Goal: Information Seeking & Learning: Check status

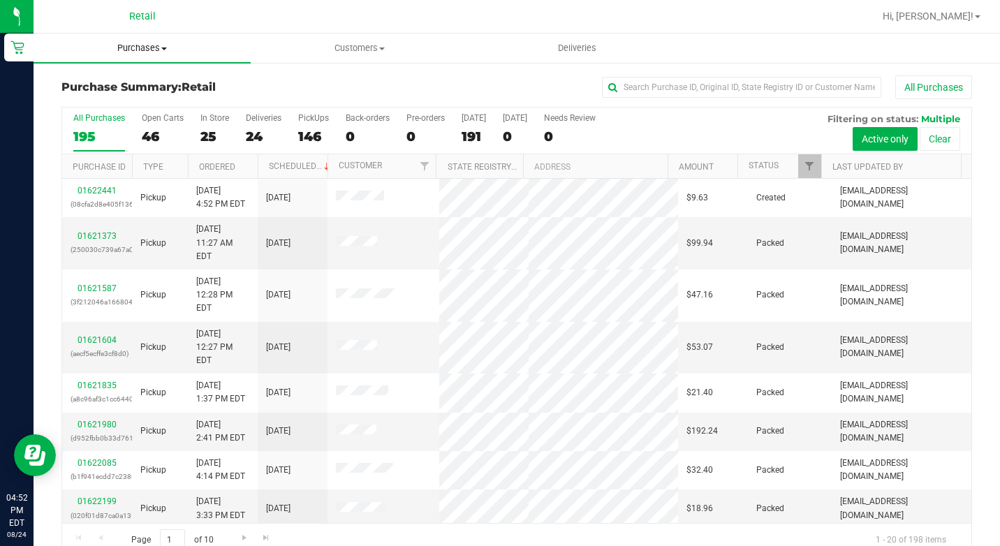
click at [154, 47] on span "Purchases" at bounding box center [142, 48] width 217 height 13
click at [125, 85] on span "Summary of purchases" at bounding box center [105, 84] width 143 height 12
click at [633, 89] on input "text" at bounding box center [741, 87] width 279 height 21
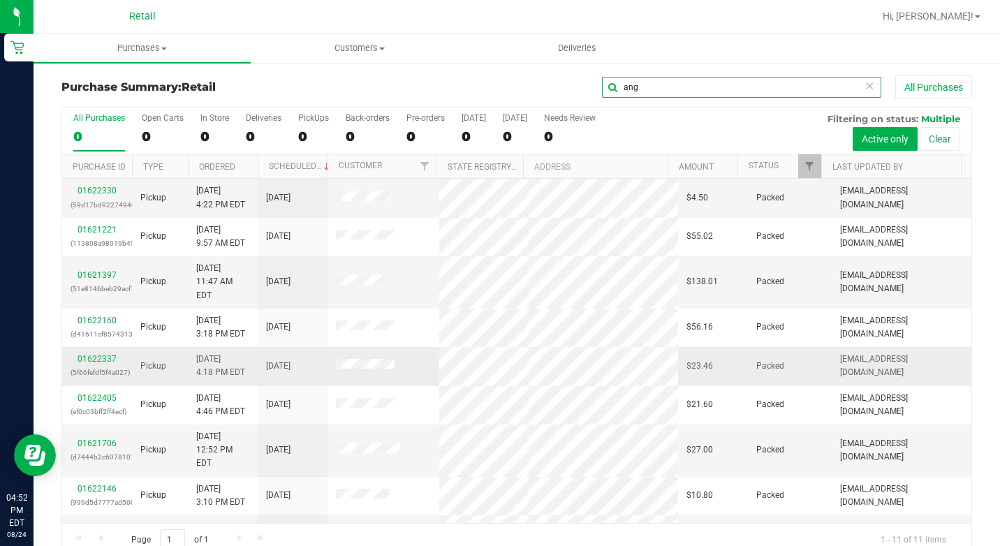
scroll to position [70, 0]
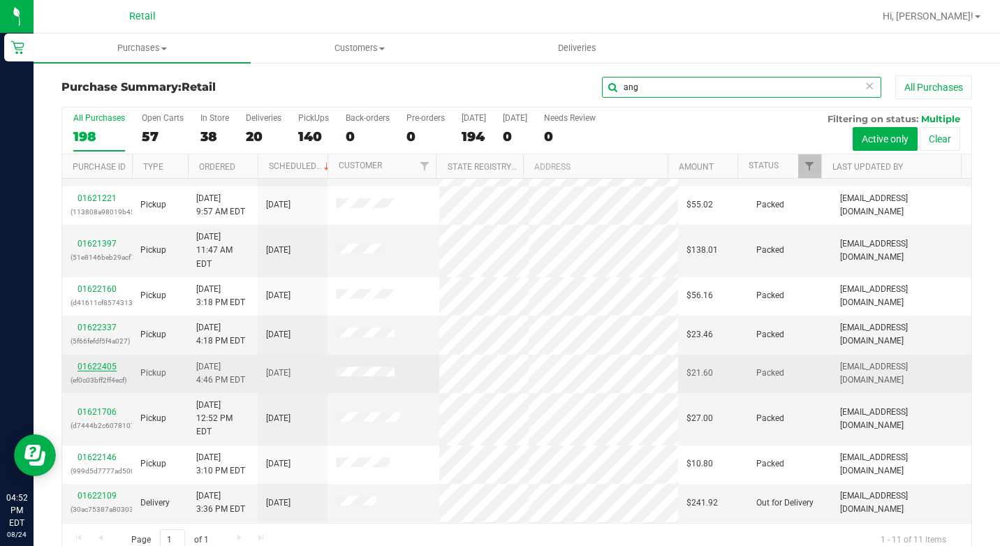
type input "ang"
click at [107, 362] on link "01622405" at bounding box center [96, 367] width 39 height 10
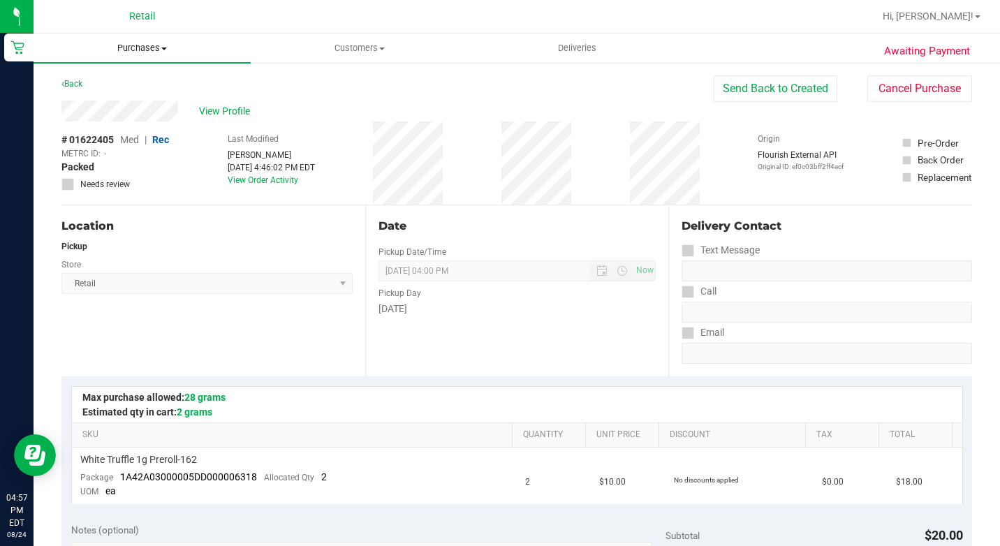
drag, startPoint x: 133, startPoint y: 45, endPoint x: 133, endPoint y: 59, distance: 14.0
click at [133, 45] on span "Purchases" at bounding box center [142, 48] width 217 height 13
click at [133, 79] on span "Summary of purchases" at bounding box center [105, 84] width 143 height 12
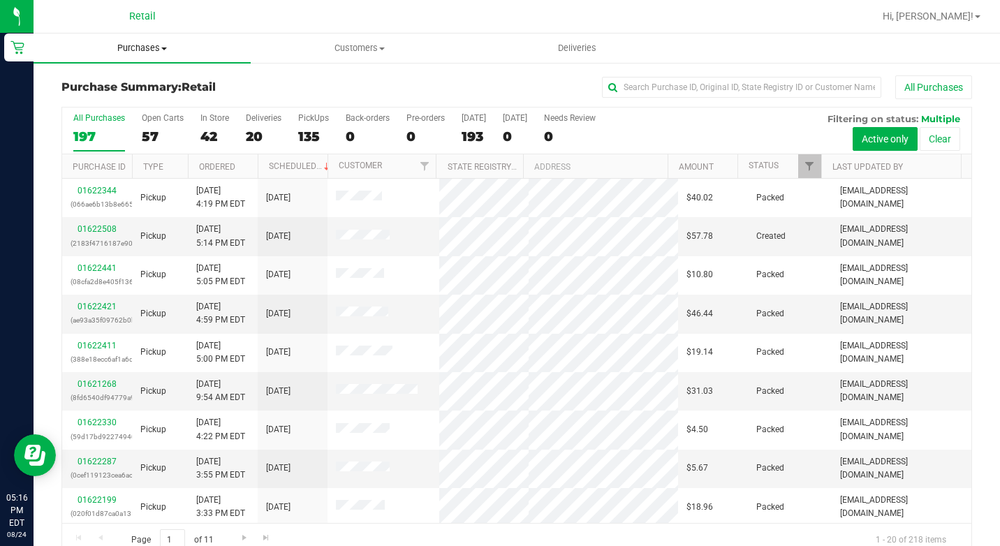
click at [156, 43] on span "Purchases" at bounding box center [142, 48] width 217 height 13
click at [141, 73] on ul "Summary of purchases Fulfillment All purchases" at bounding box center [142, 101] width 217 height 75
click at [141, 83] on span "Summary of purchases" at bounding box center [105, 84] width 143 height 12
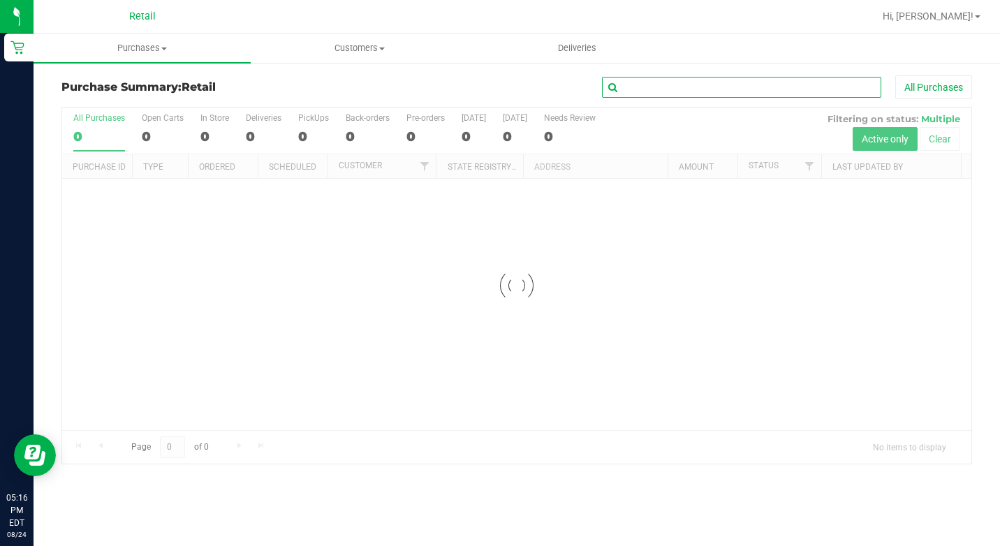
click at [673, 87] on input "text" at bounding box center [741, 87] width 279 height 21
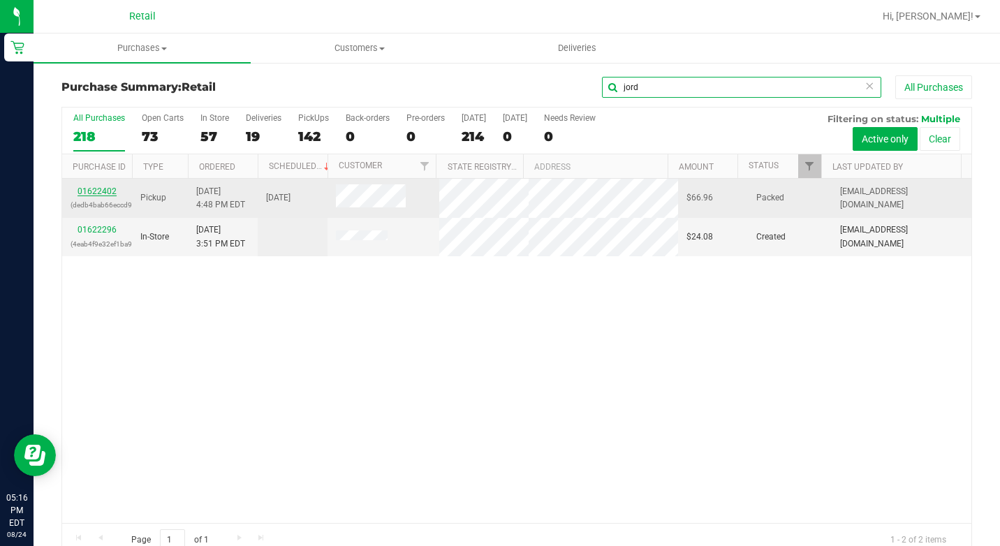
type input "jord"
click at [105, 191] on link "01622402" at bounding box center [96, 191] width 39 height 10
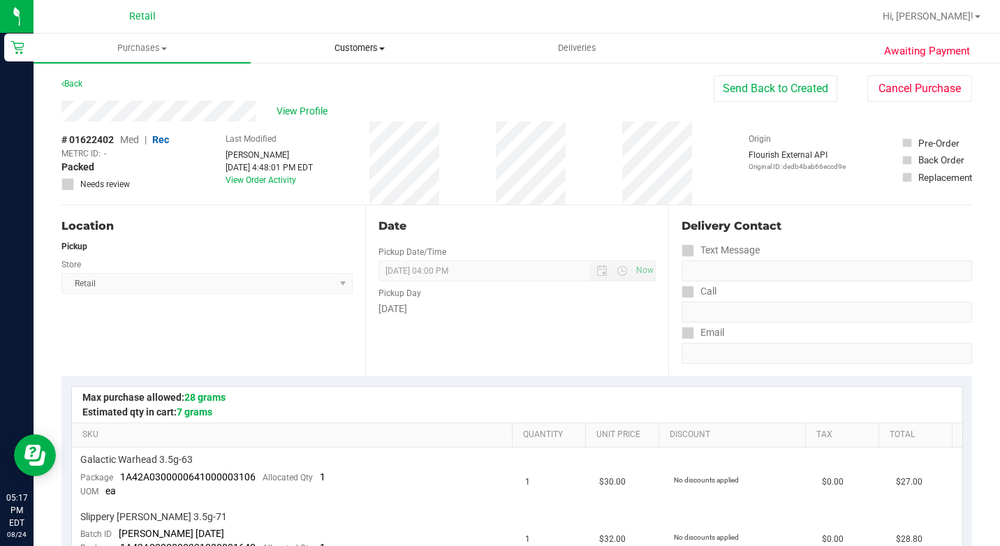
click at [371, 47] on span "Customers" at bounding box center [359, 48] width 216 height 13
click at [329, 85] on span "All customers" at bounding box center [301, 84] width 101 height 12
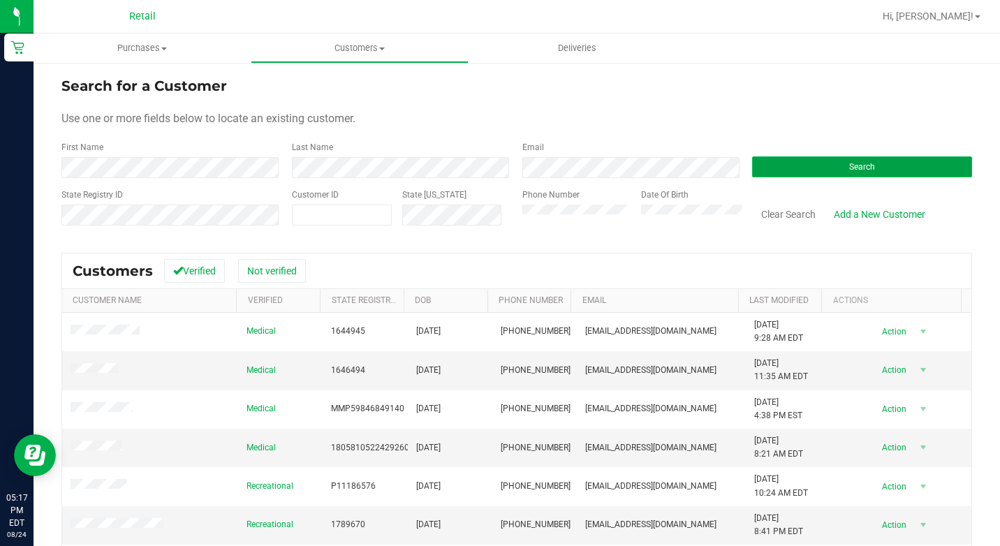
click at [860, 158] on button "Search" at bounding box center [862, 166] width 220 height 21
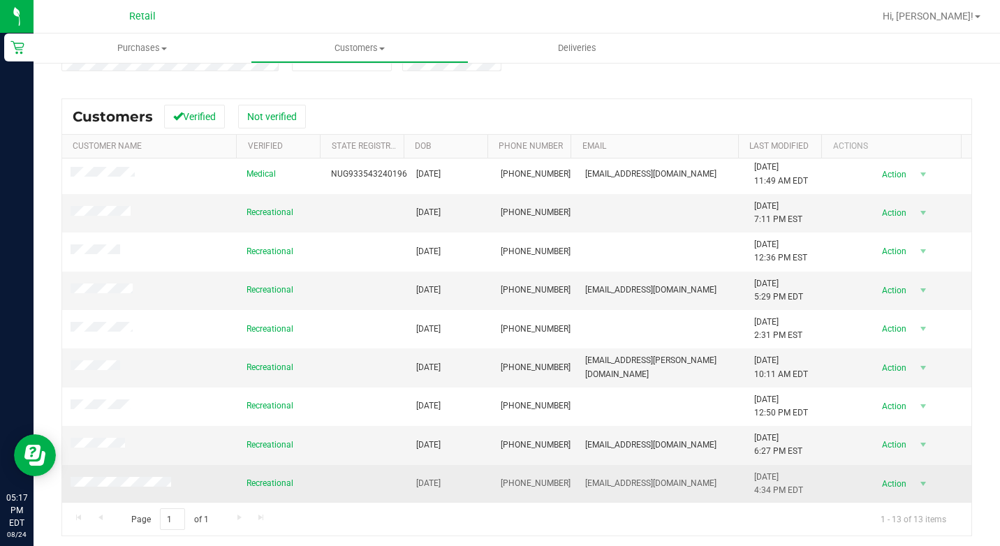
scroll to position [158, 0]
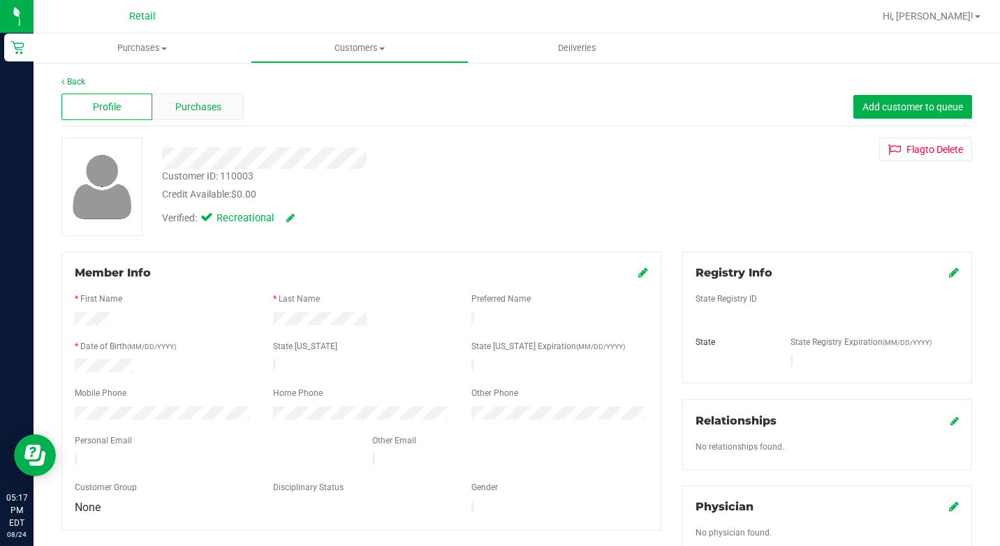
click at [190, 114] on span "Purchases" at bounding box center [198, 107] width 46 height 15
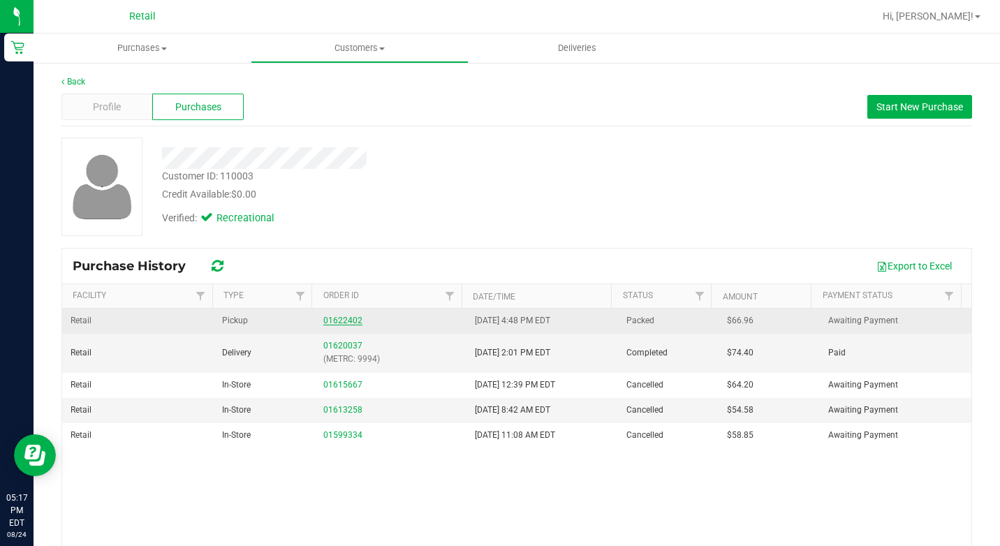
click at [346, 318] on link "01622402" at bounding box center [342, 321] width 39 height 10
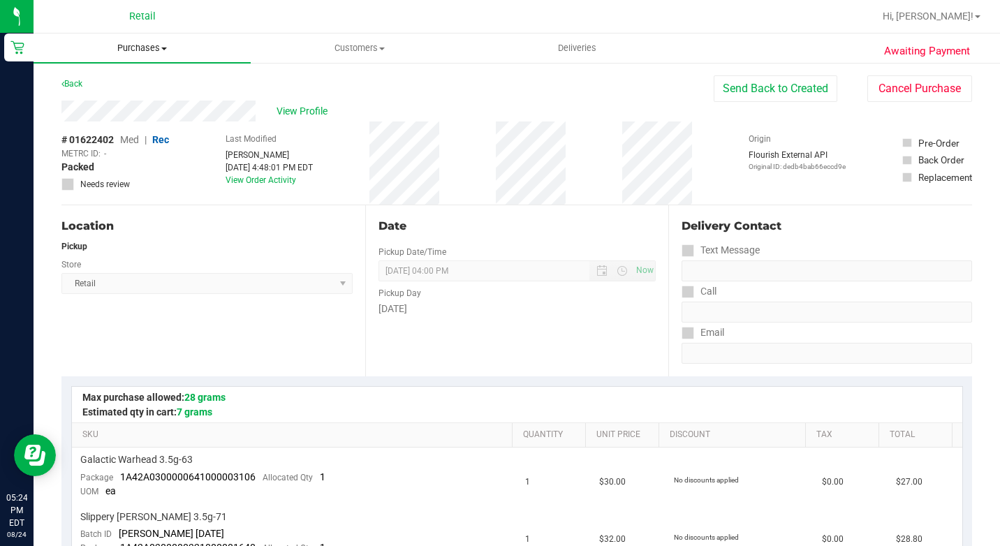
click at [165, 47] on span at bounding box center [164, 48] width 6 height 3
click at [133, 87] on span "Summary of purchases" at bounding box center [105, 84] width 143 height 12
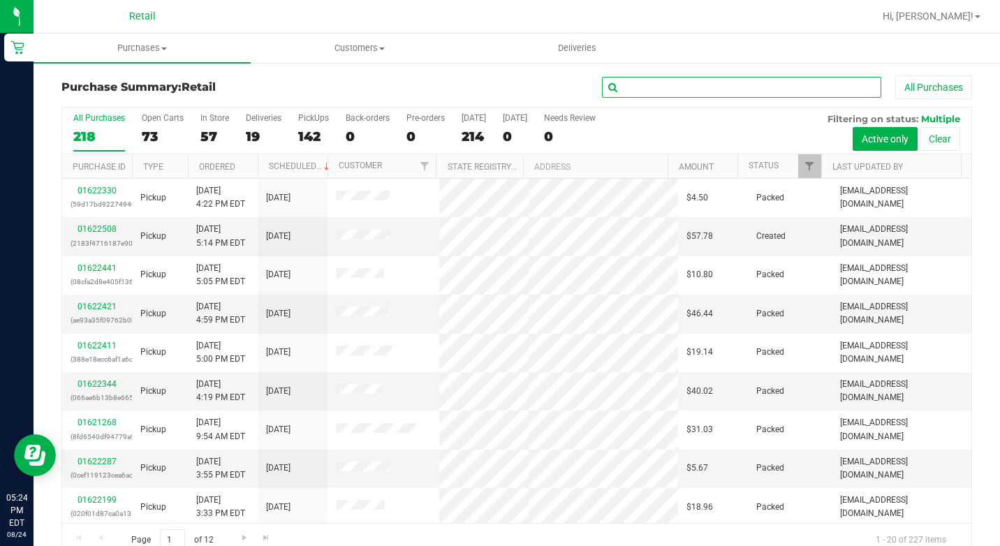
click at [696, 84] on input "text" at bounding box center [741, 87] width 279 height 21
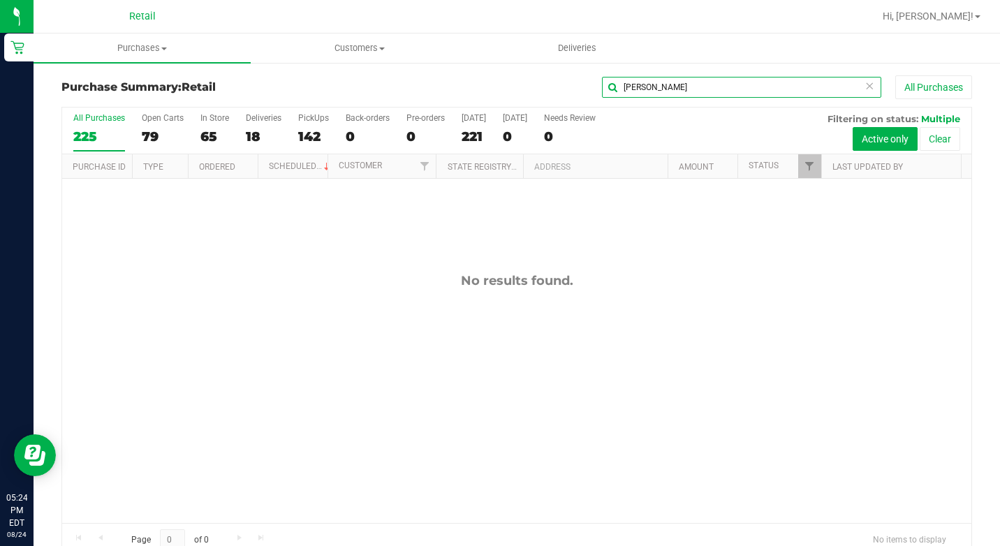
type input "[PERSON_NAME]"
click at [147, 12] on span "Retail" at bounding box center [142, 16] width 27 height 13
click at [160, 47] on span "Purchases" at bounding box center [142, 48] width 217 height 13
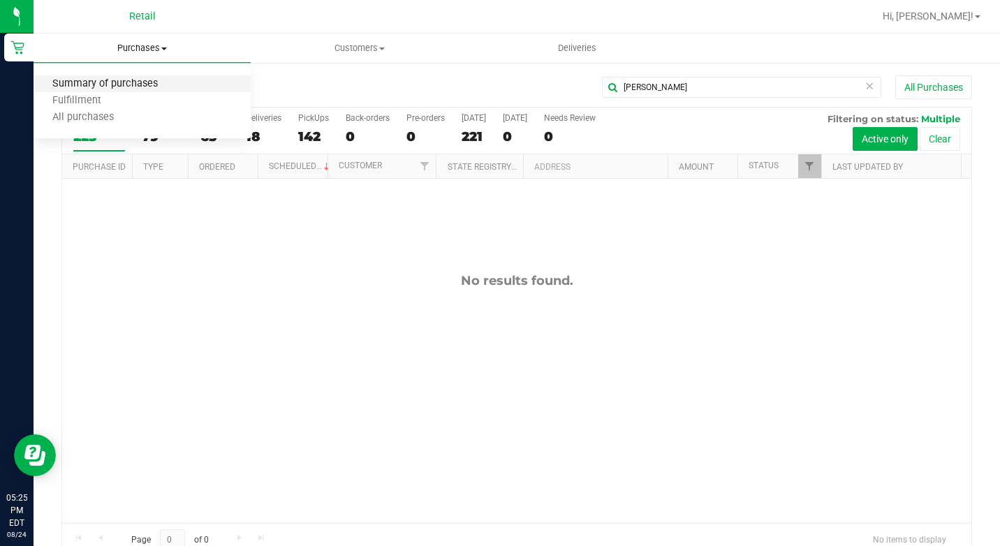
click at [135, 80] on span "Summary of purchases" at bounding box center [105, 84] width 143 height 12
